Goal: Ask a question

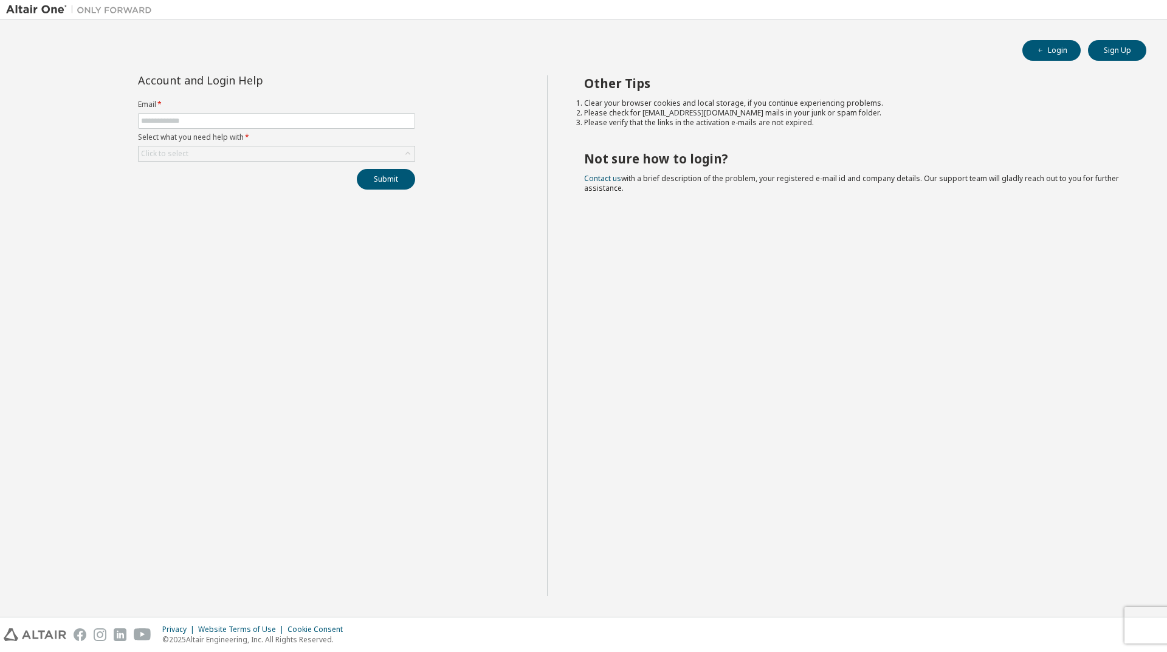
click at [187, 112] on form "Email * Select what you need help with * Click to select" at bounding box center [276, 131] width 277 height 62
click at [187, 119] on input "text" at bounding box center [276, 121] width 271 height 10
type input "**********"
click at [395, 176] on button "Submit" at bounding box center [386, 179] width 58 height 21
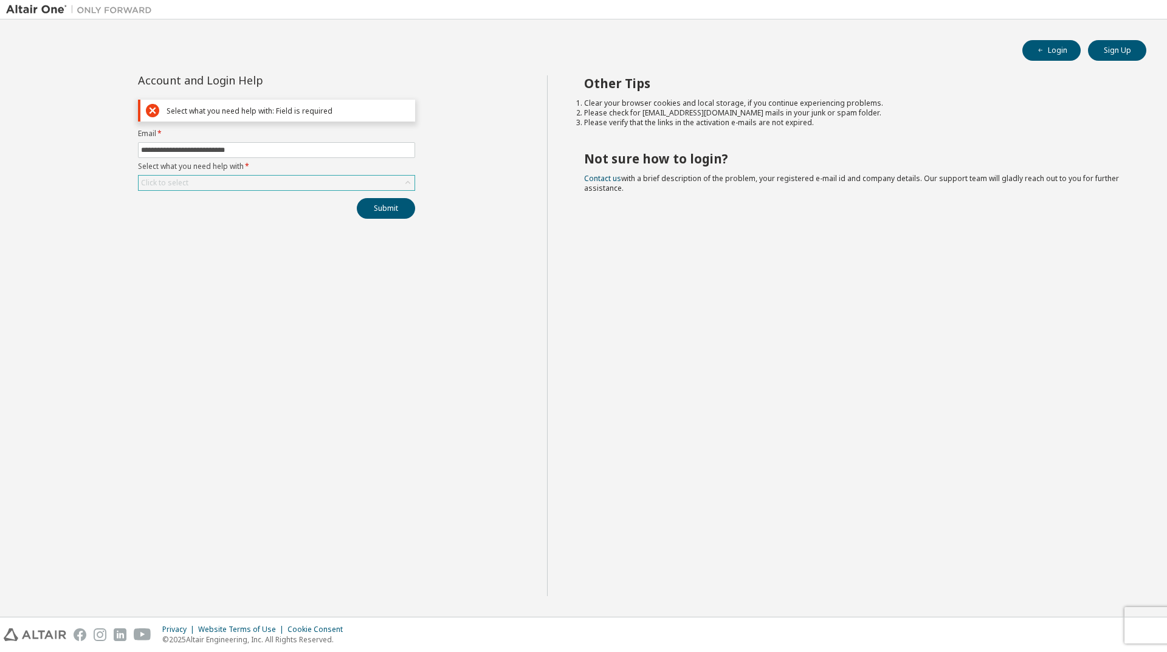
click at [236, 183] on div "Click to select" at bounding box center [277, 183] width 276 height 15
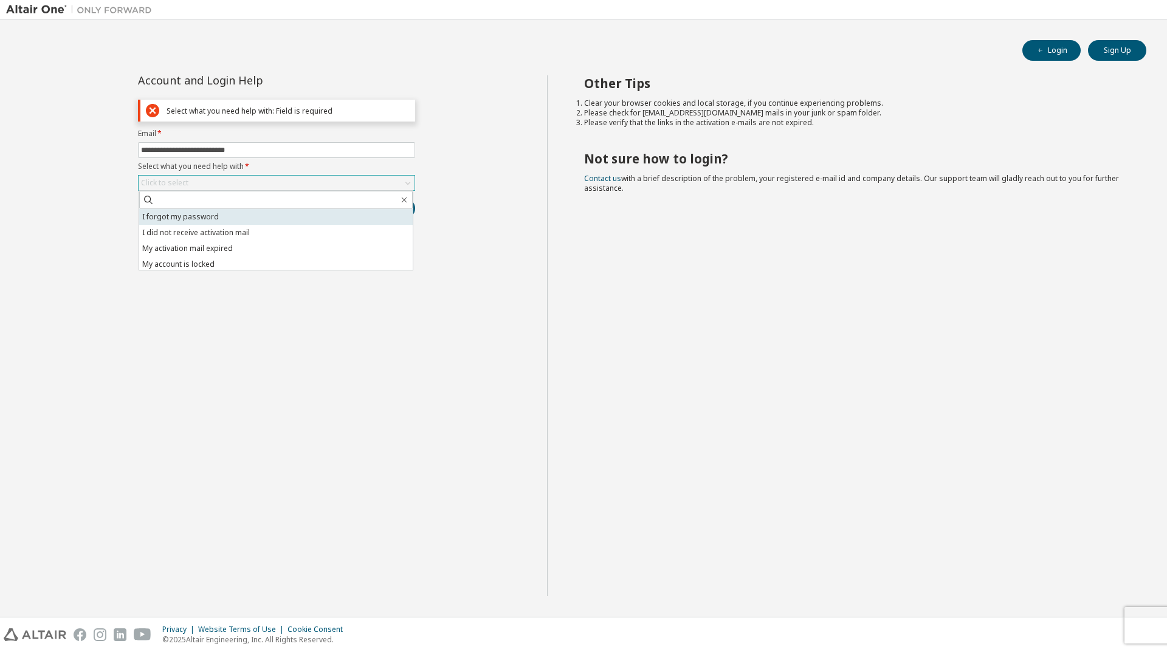
click at [227, 219] on li "I forgot my password" at bounding box center [276, 217] width 274 height 16
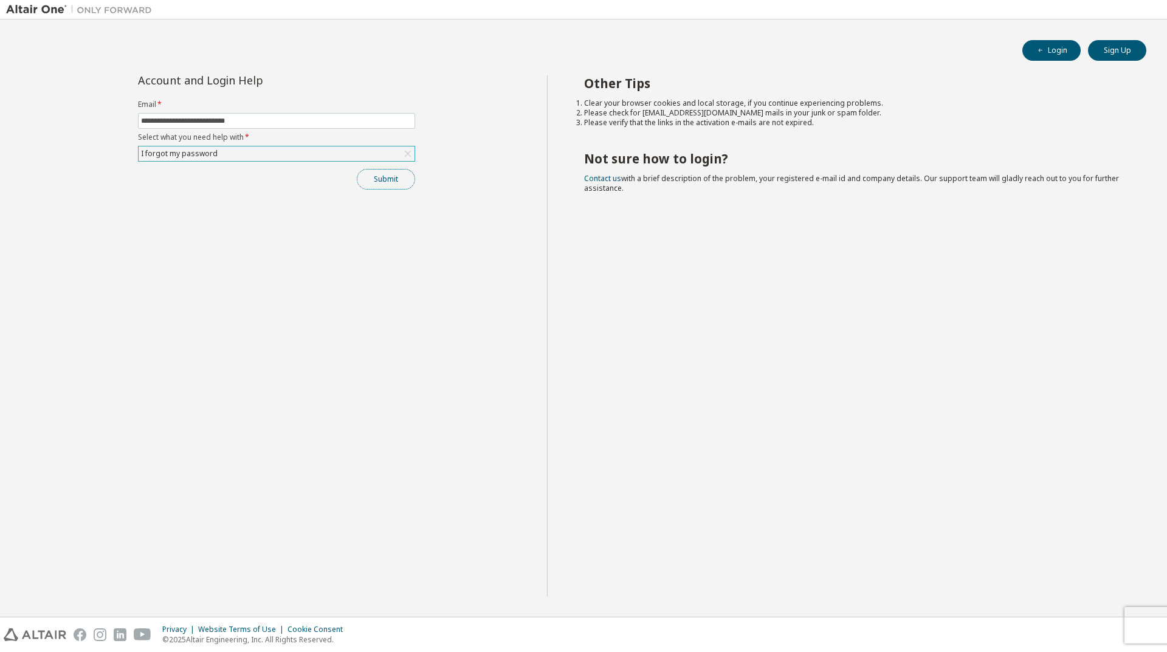
click at [361, 184] on button "Submit" at bounding box center [386, 179] width 58 height 21
click at [1044, 50] on icon "button" at bounding box center [1040, 50] width 7 height 7
